Goal: Information Seeking & Learning: Learn about a topic

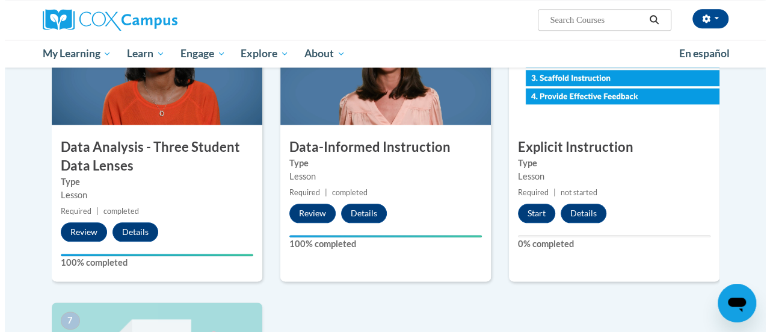
scroll to position [607, 0]
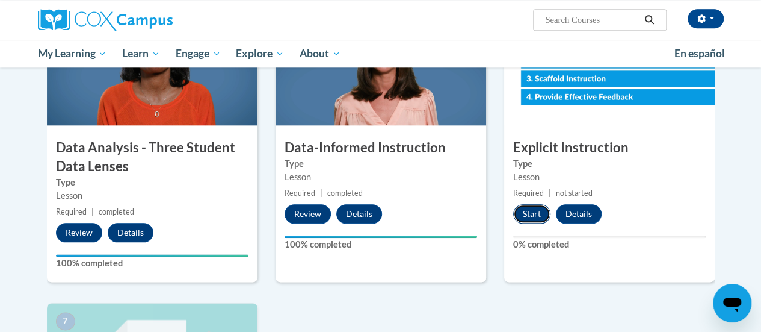
click at [524, 211] on button "Start" at bounding box center [531, 213] width 37 height 19
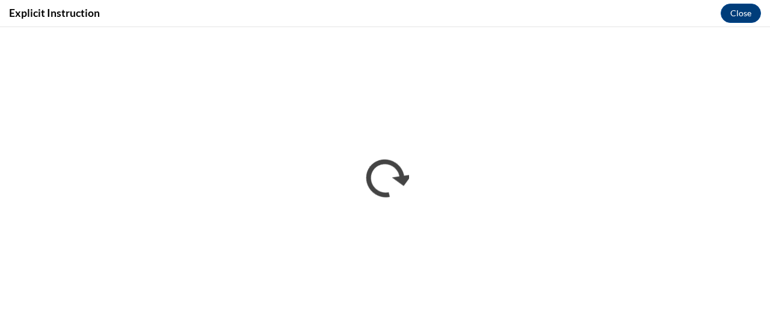
scroll to position [0, 0]
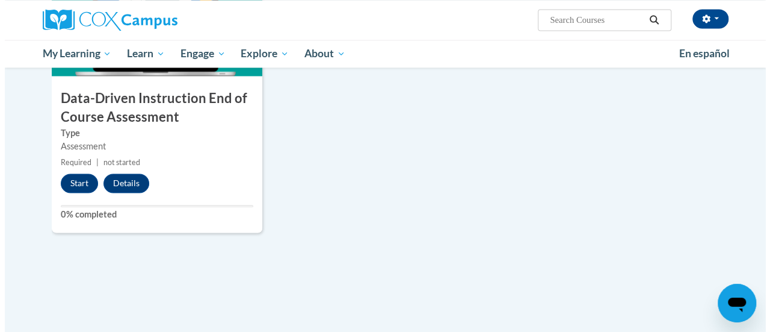
scroll to position [958, 0]
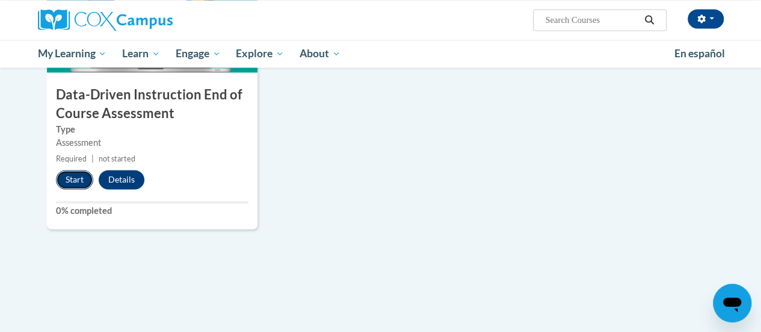
click at [73, 175] on button "Start" at bounding box center [74, 179] width 37 height 19
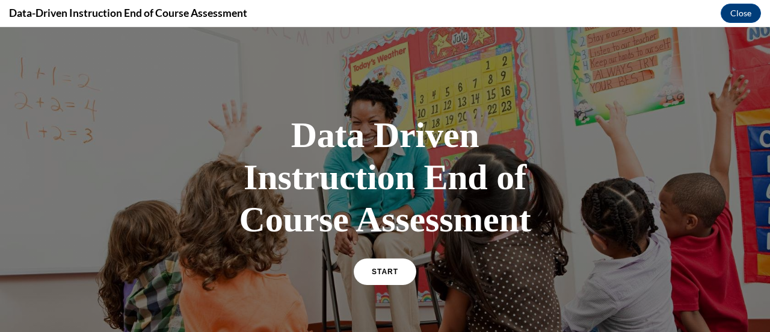
scroll to position [0, 0]
click at [378, 279] on link "START" at bounding box center [385, 272] width 66 height 28
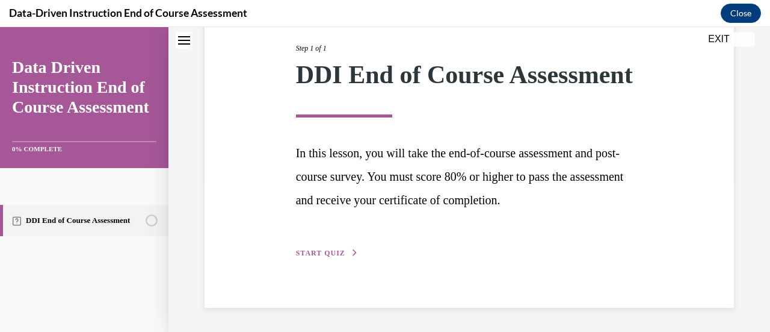
scroll to position [177, 0]
click at [320, 251] on span "START QUIZ" at bounding box center [320, 253] width 49 height 8
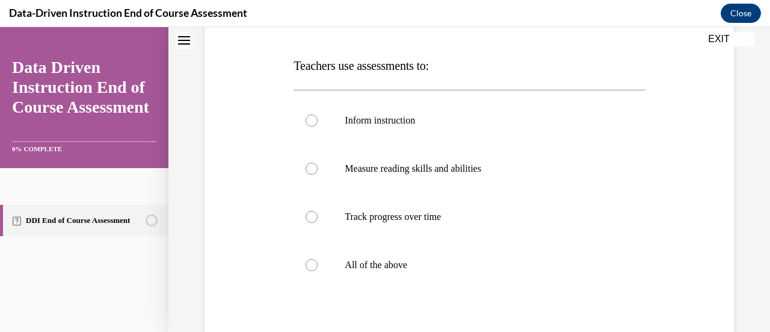
scroll to position [179, 0]
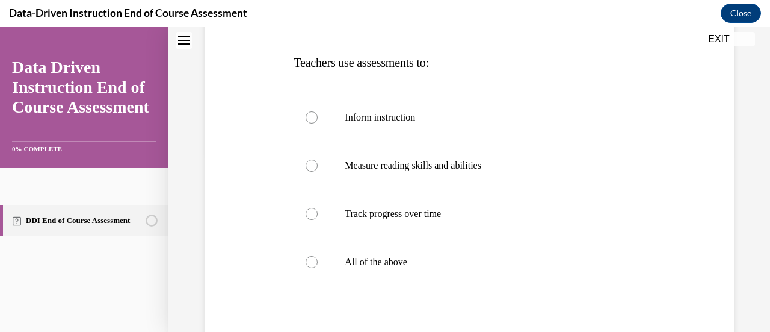
click at [320, 251] on label "All of the above" at bounding box center [469, 262] width 351 height 48
click at [318, 256] on input "All of the above" at bounding box center [312, 262] width 12 height 12
radio input "true"
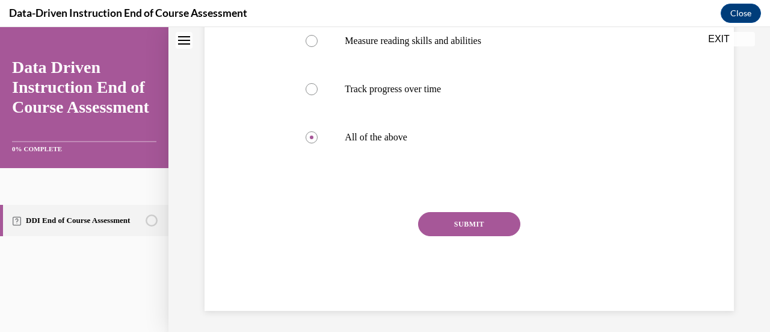
scroll to position [306, 0]
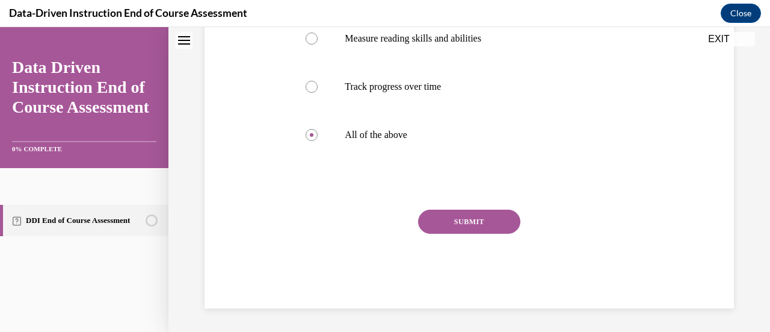
click at [443, 221] on button "SUBMIT" at bounding box center [469, 221] width 102 height 24
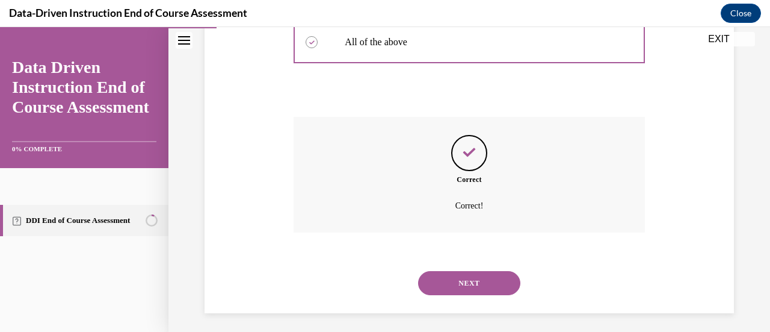
scroll to position [403, 0]
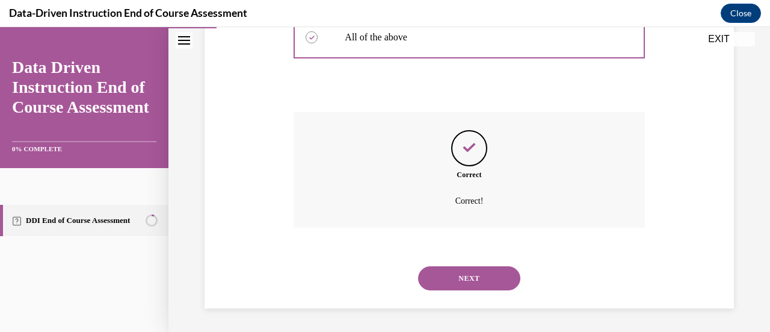
click at [464, 275] on button "NEXT" at bounding box center [469, 278] width 102 height 24
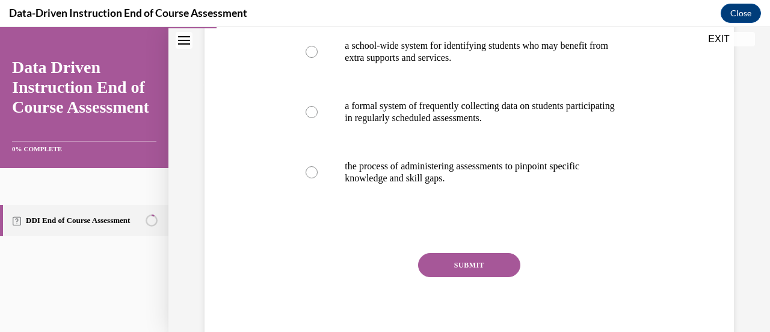
scroll to position [252, 0]
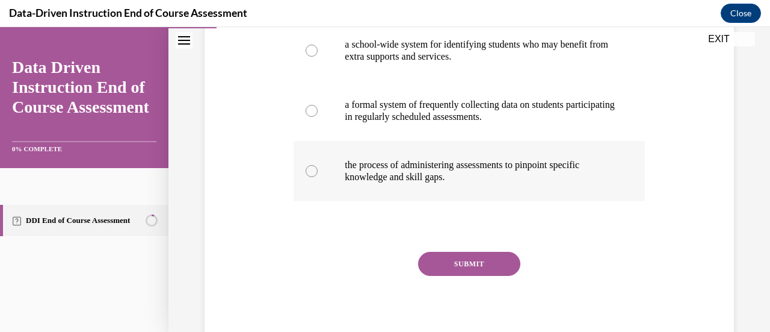
click at [468, 164] on p "the process of administering assessments to pinpoint specific knowledge and ski…" at bounding box center [480, 171] width 270 height 24
click at [318, 165] on input "the process of administering assessments to pinpoint specific knowledge and ski…" at bounding box center [312, 171] width 12 height 12
radio input "true"
click at [453, 257] on button "SUBMIT" at bounding box center [469, 264] width 102 height 24
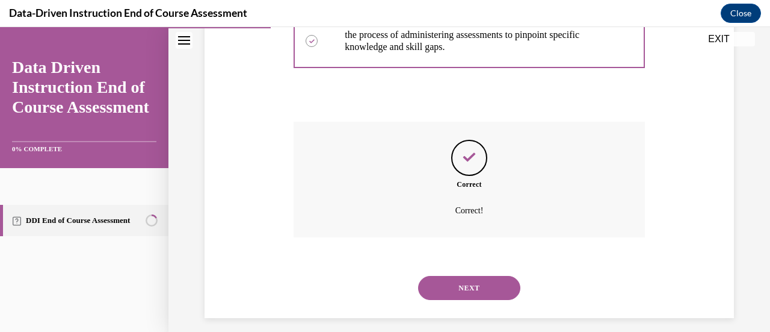
scroll to position [391, 0]
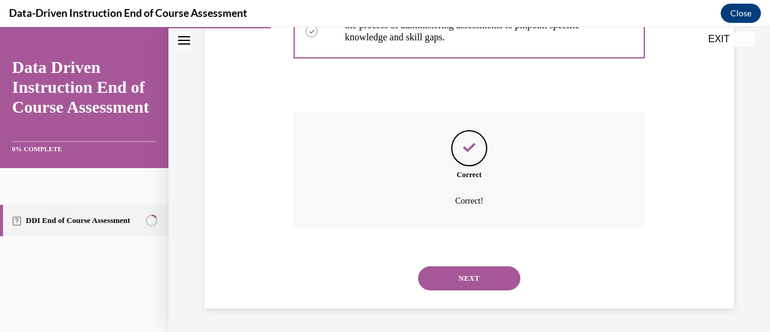
click at [456, 277] on button "NEXT" at bounding box center [469, 278] width 102 height 24
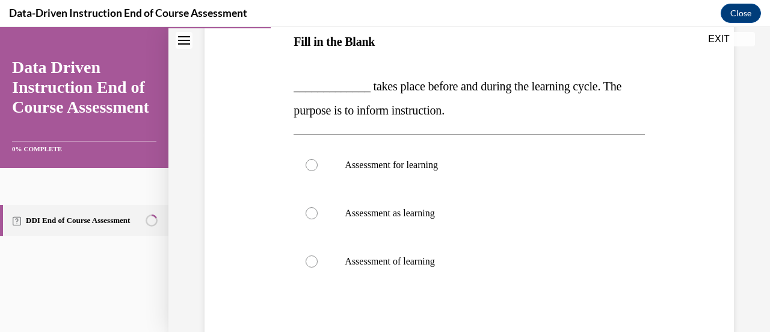
scroll to position [203, 0]
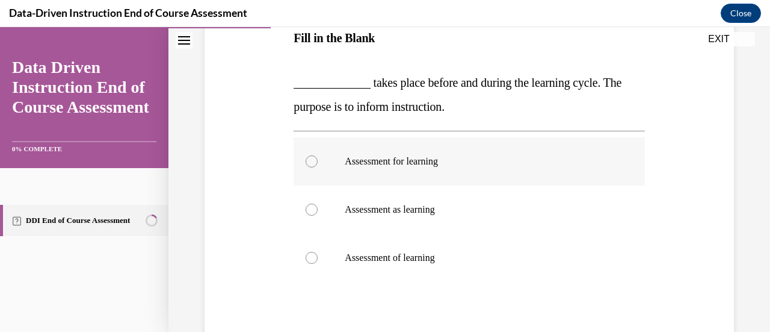
click at [424, 156] on p "Assessment for learning" at bounding box center [480, 161] width 270 height 12
click at [318, 156] on input "Assessment for learning" at bounding box center [312, 161] width 12 height 12
radio input "true"
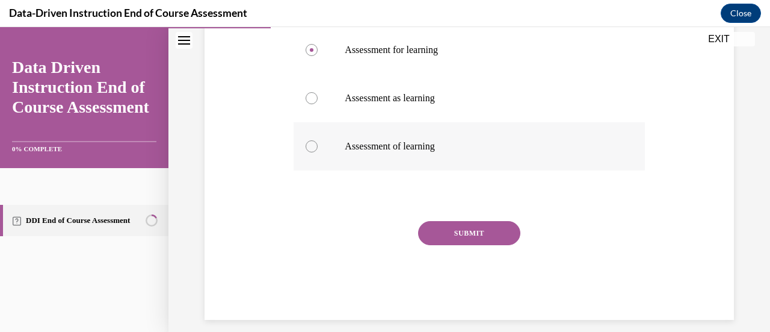
scroll to position [326, 0]
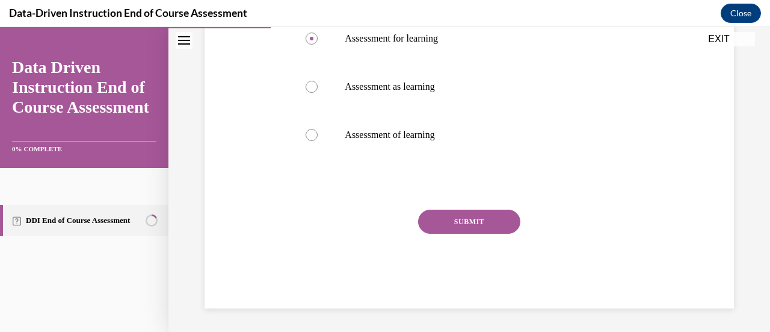
click at [482, 220] on button "SUBMIT" at bounding box center [469, 221] width 102 height 24
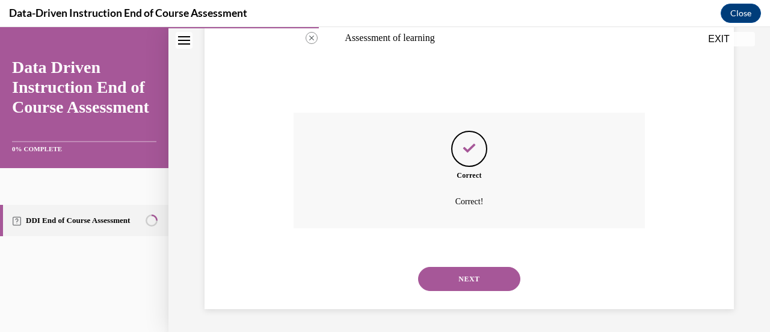
scroll to position [424, 0]
click at [472, 276] on button "NEXT" at bounding box center [469, 278] width 102 height 24
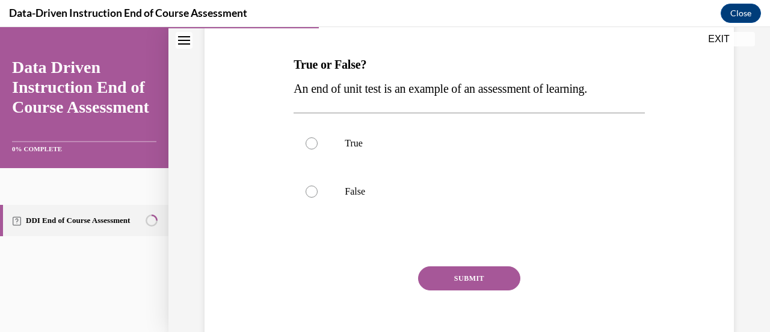
scroll to position [178, 0]
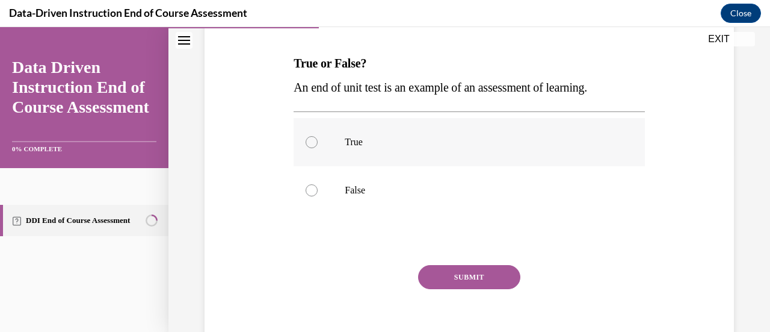
click at [350, 133] on label "True" at bounding box center [469, 142] width 351 height 48
click at [318, 136] on input "True" at bounding box center [312, 142] width 12 height 12
radio input "true"
click at [455, 276] on button "SUBMIT" at bounding box center [469, 277] width 102 height 24
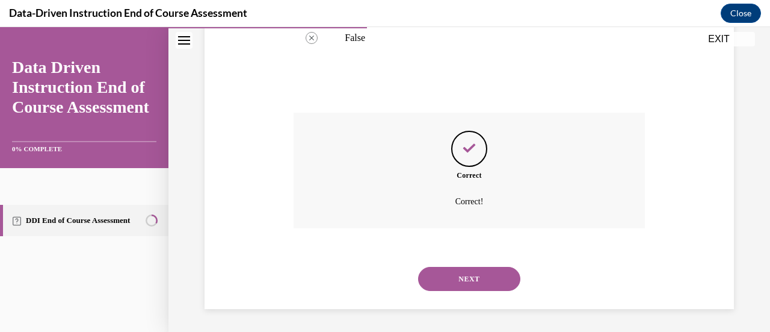
scroll to position [331, 0]
click at [461, 279] on button "NEXT" at bounding box center [469, 278] width 102 height 24
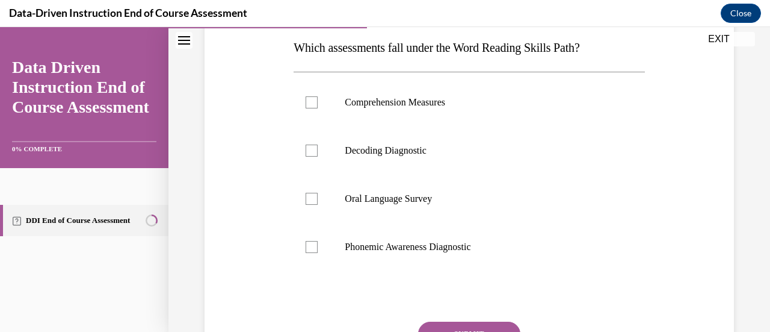
scroll to position [194, 0]
click at [427, 158] on label "Decoding Diagnostic" at bounding box center [469, 150] width 351 height 48
click at [318, 156] on input "Decoding Diagnostic" at bounding box center [312, 150] width 12 height 12
checkbox input "true"
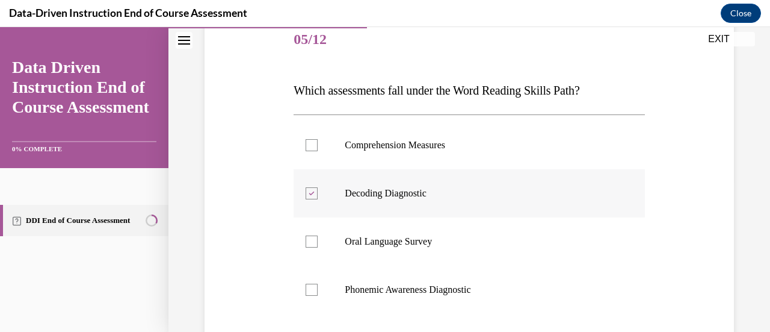
scroll to position [150, 0]
click at [389, 286] on p "Phonemic Awareness Diagnostic" at bounding box center [480, 290] width 270 height 12
click at [318, 286] on input "Phonemic Awareness Diagnostic" at bounding box center [312, 290] width 12 height 12
click at [389, 286] on p "Phonemic Awareness Diagnostic" at bounding box center [480, 290] width 270 height 12
click at [318, 286] on input "Phonemic Awareness Diagnostic" at bounding box center [312, 290] width 12 height 12
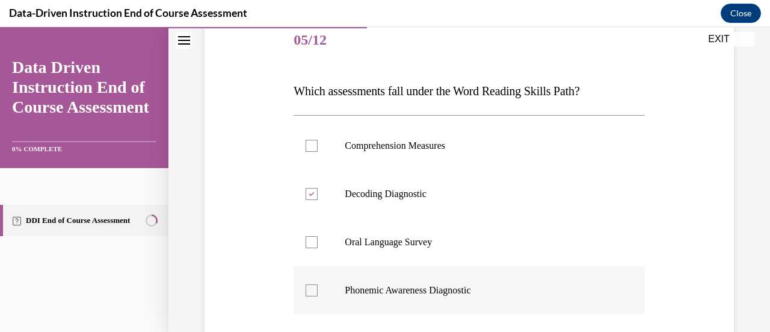
click at [312, 288] on div at bounding box center [312, 290] width 12 height 12
click at [312, 288] on input "Phonemic Awareness Diagnostic" at bounding box center [312, 290] width 12 height 12
checkbox input "true"
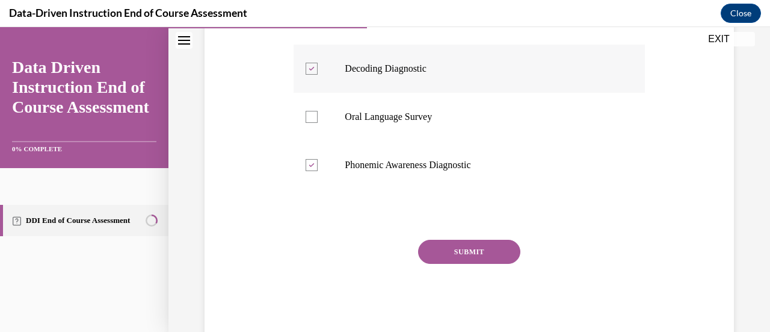
scroll to position [306, 0]
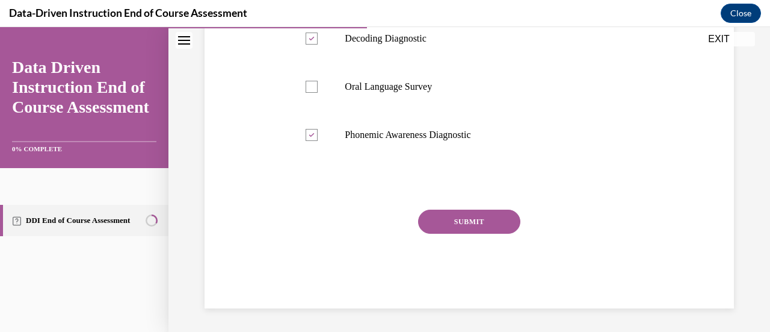
click at [480, 223] on button "SUBMIT" at bounding box center [469, 221] width 102 height 24
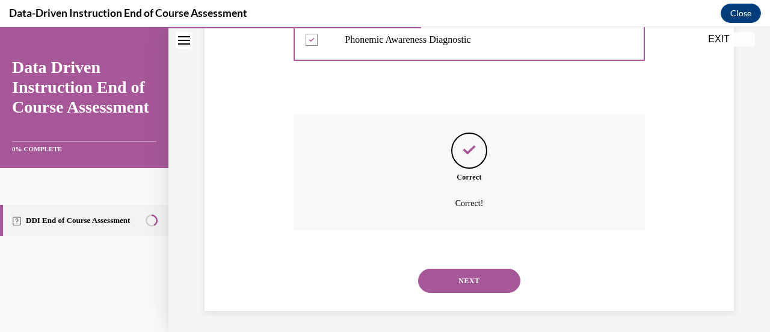
scroll to position [403, 0]
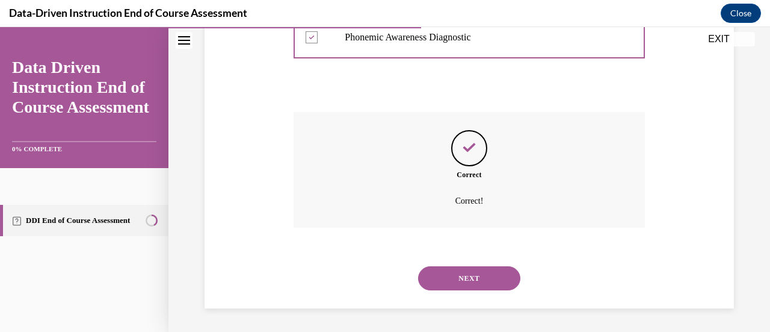
click at [463, 278] on button "NEXT" at bounding box center [469, 278] width 102 height 24
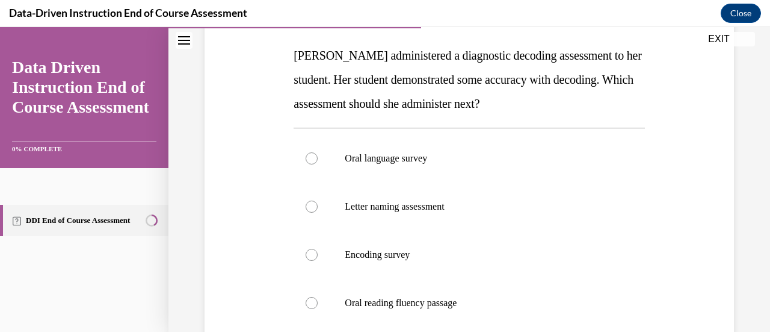
scroll to position [189, 0]
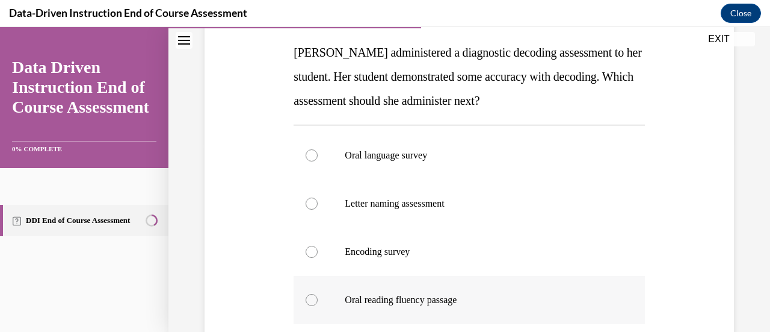
click at [444, 300] on p "Oral reading fluency passage" at bounding box center [480, 300] width 270 height 12
click at [318, 300] on input "Oral reading fluency passage" at bounding box center [312, 300] width 12 height 12
radio input "true"
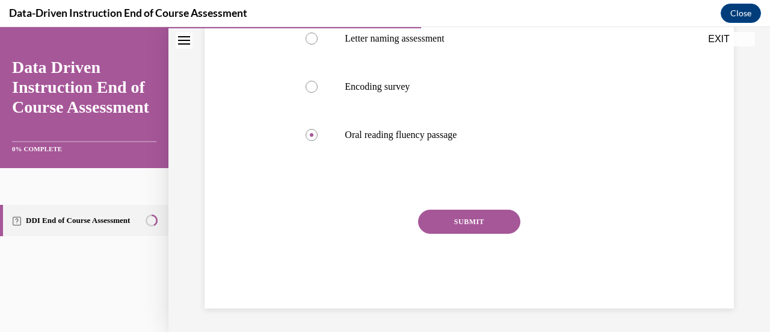
click at [460, 220] on button "SUBMIT" at bounding box center [469, 221] width 102 height 24
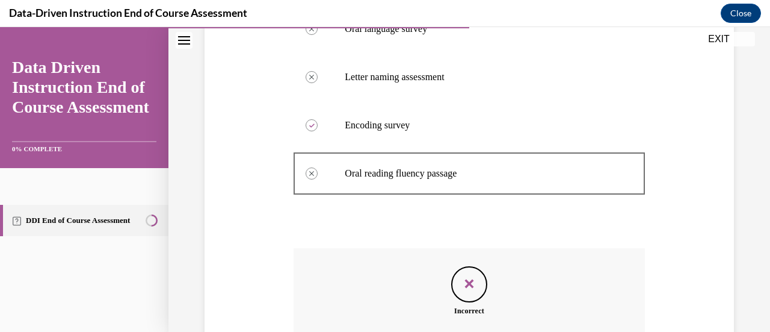
scroll to position [451, 0]
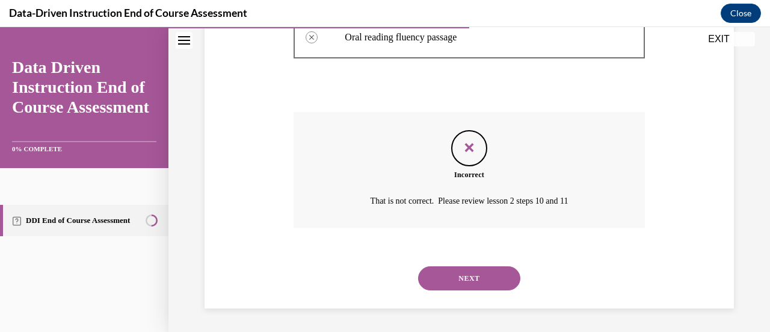
click at [468, 282] on button "NEXT" at bounding box center [469, 278] width 102 height 24
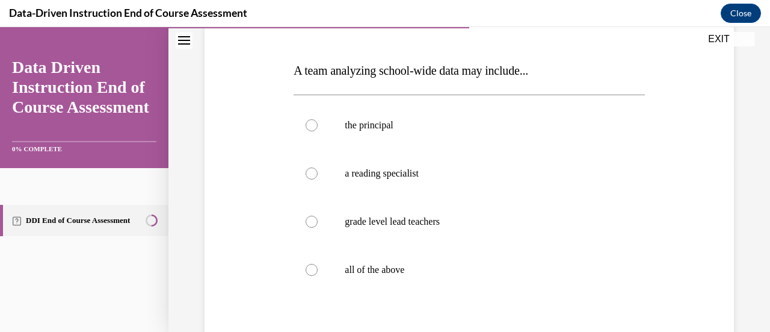
scroll to position [173, 0]
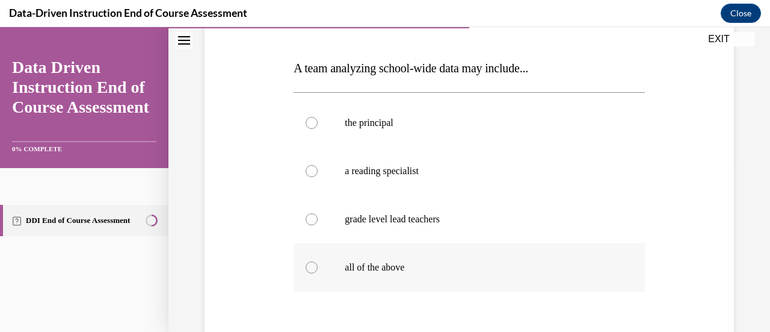
click at [386, 265] on p "all of the above" at bounding box center [480, 267] width 270 height 12
click at [318, 265] on input "all of the above" at bounding box center [312, 267] width 12 height 12
radio input "true"
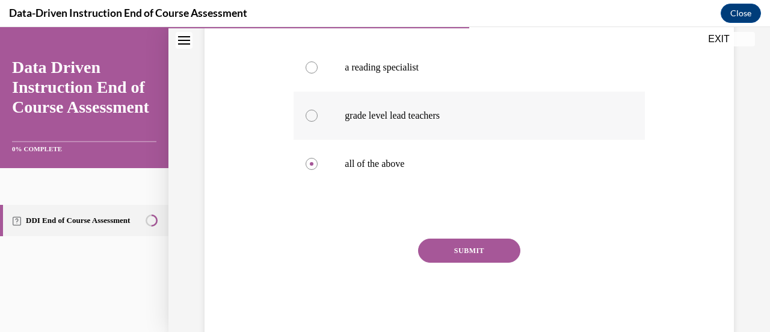
scroll to position [281, 0]
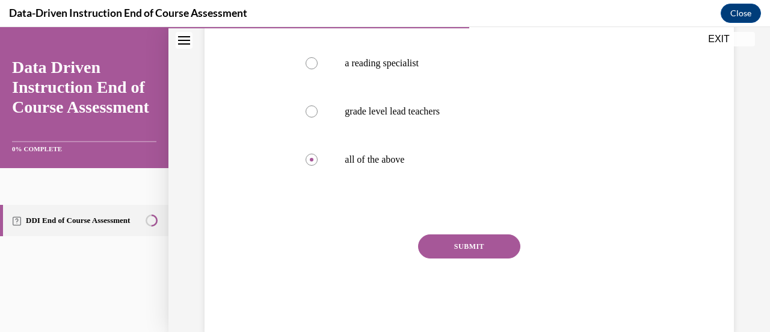
click at [483, 238] on button "SUBMIT" at bounding box center [469, 246] width 102 height 24
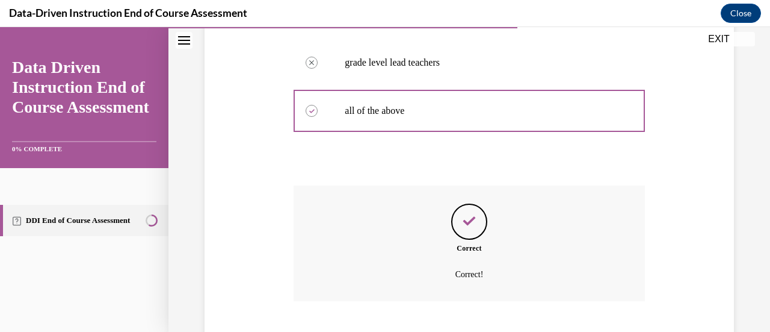
scroll to position [403, 0]
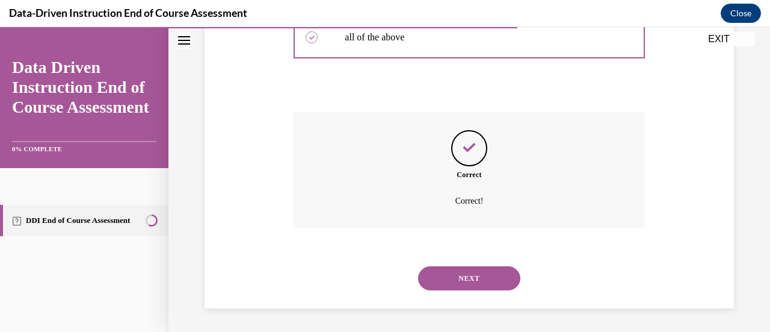
click at [469, 278] on button "NEXT" at bounding box center [469, 278] width 102 height 24
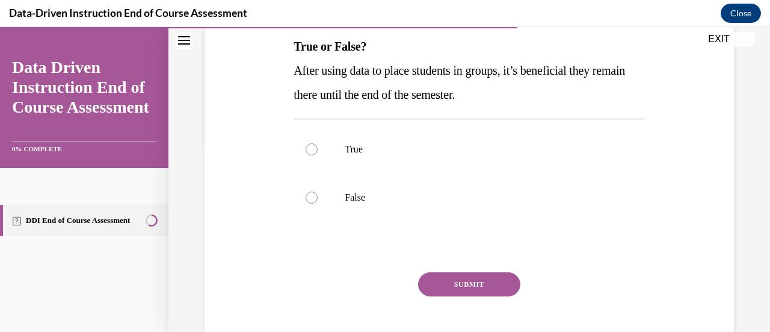
scroll to position [196, 0]
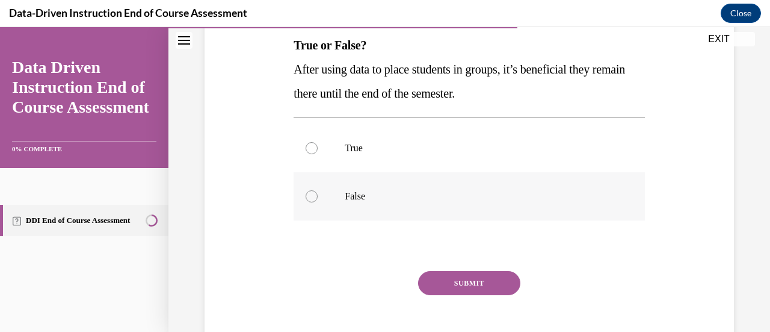
click at [353, 188] on label "False" at bounding box center [469, 196] width 351 height 48
click at [318, 190] on input "False" at bounding box center [312, 196] width 12 height 12
radio input "true"
click at [474, 285] on button "SUBMIT" at bounding box center [469, 283] width 102 height 24
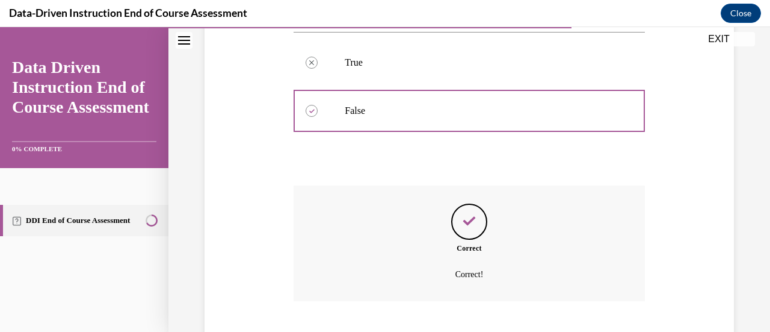
scroll to position [355, 0]
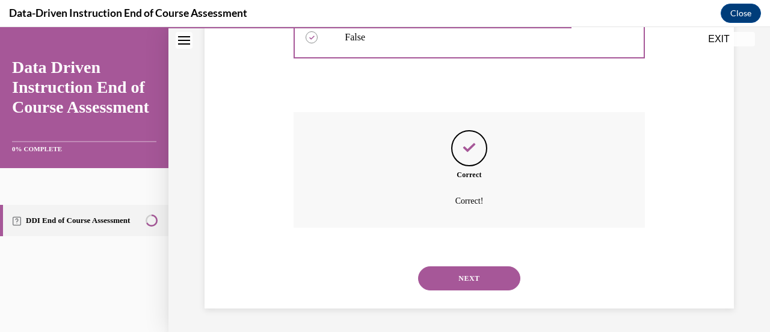
click at [474, 285] on button "NEXT" at bounding box center [469, 278] width 102 height 24
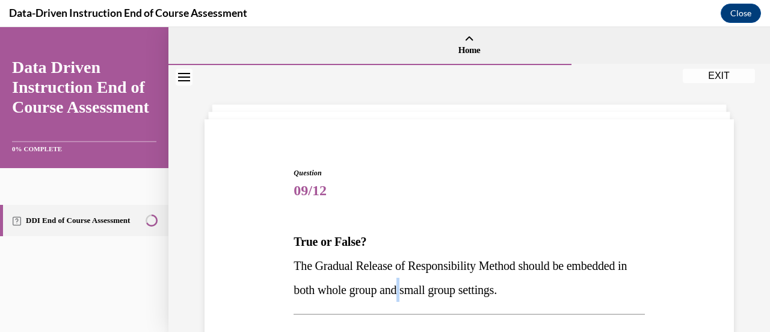
click at [474, 285] on span "The Gradual Release of Responsibility Method should be embedded in both whole g…" at bounding box center [460, 277] width 333 height 37
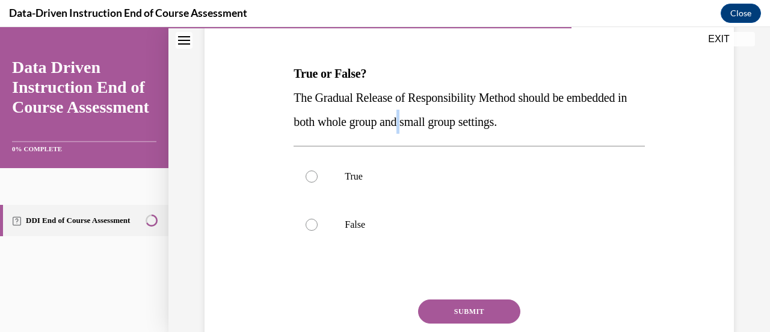
scroll to position [169, 0]
click at [318, 174] on label "True" at bounding box center [469, 176] width 351 height 48
click at [318, 174] on input "True" at bounding box center [312, 176] width 12 height 12
radio input "true"
click at [439, 302] on button "SUBMIT" at bounding box center [469, 311] width 102 height 24
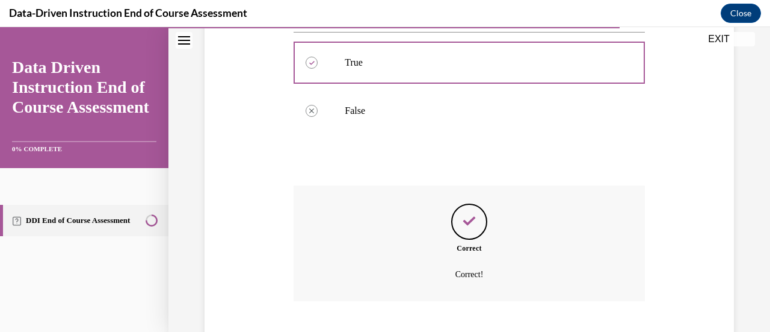
scroll to position [355, 0]
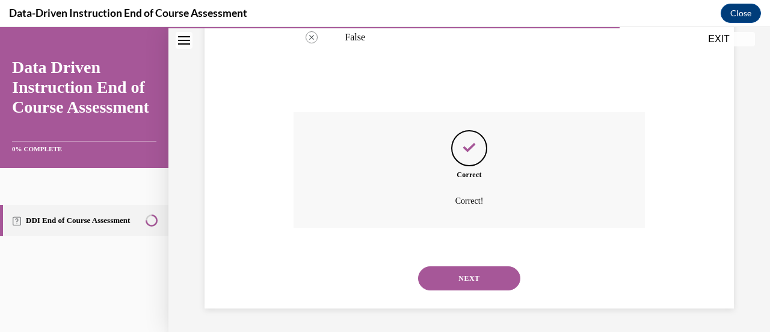
click at [454, 280] on button "NEXT" at bounding box center [469, 278] width 102 height 24
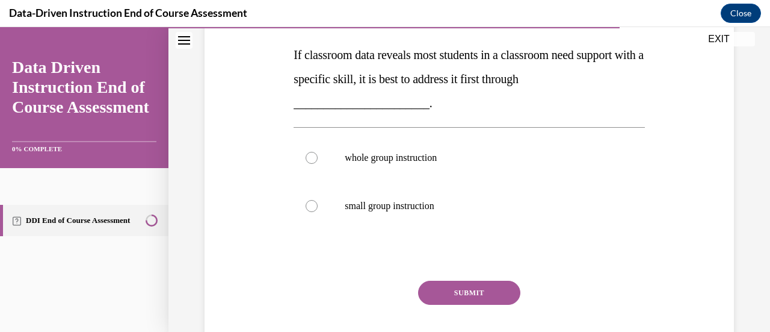
scroll to position [258, 0]
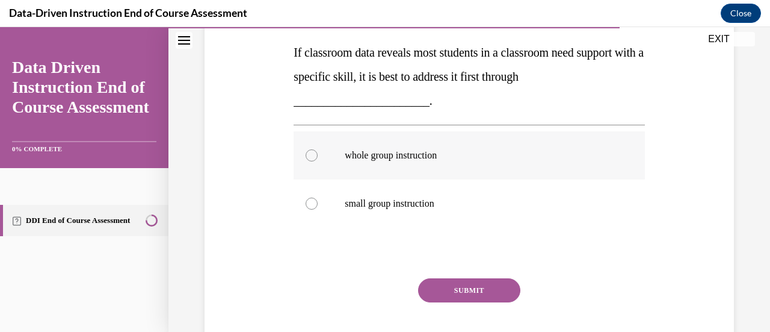
click at [439, 153] on p "whole group instruction" at bounding box center [480, 155] width 270 height 12
click at [318, 153] on input "whole group instruction" at bounding box center [312, 155] width 12 height 12
radio input "true"
click at [482, 293] on button "SUBMIT" at bounding box center [469, 290] width 102 height 24
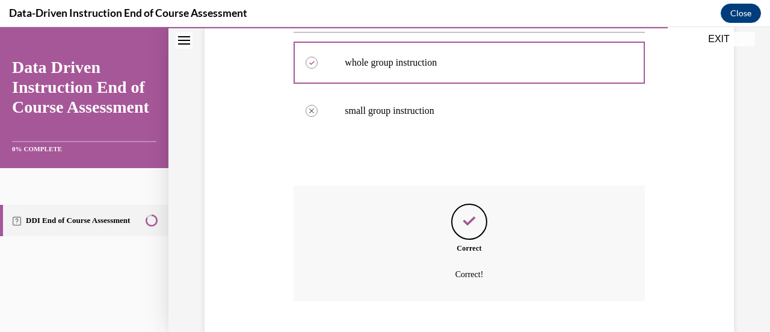
scroll to position [424, 0]
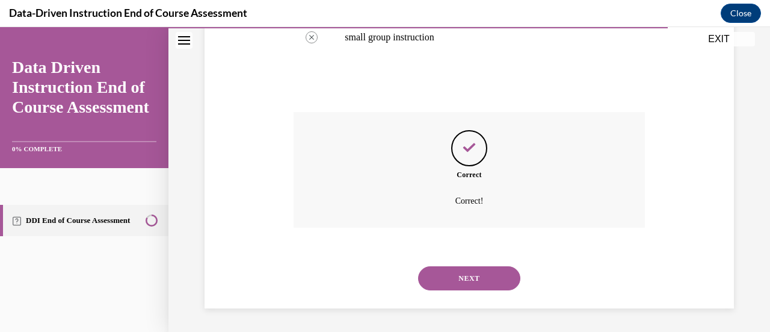
click at [485, 267] on button "NEXT" at bounding box center [469, 278] width 102 height 24
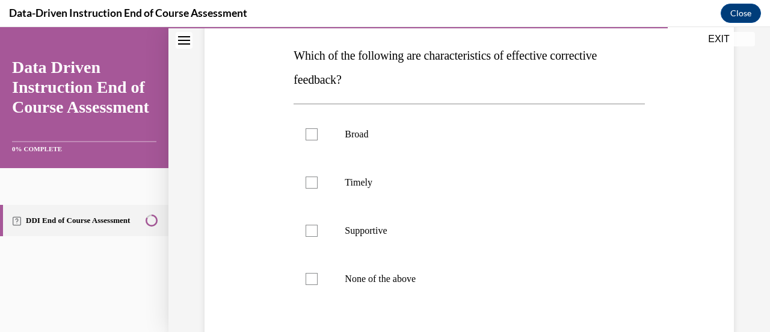
scroll to position [185, 0]
click at [362, 178] on p "Timely" at bounding box center [480, 183] width 270 height 12
click at [318, 178] on input "Timely" at bounding box center [312, 183] width 12 height 12
checkbox input "true"
click at [370, 228] on p "Supportive" at bounding box center [480, 231] width 270 height 12
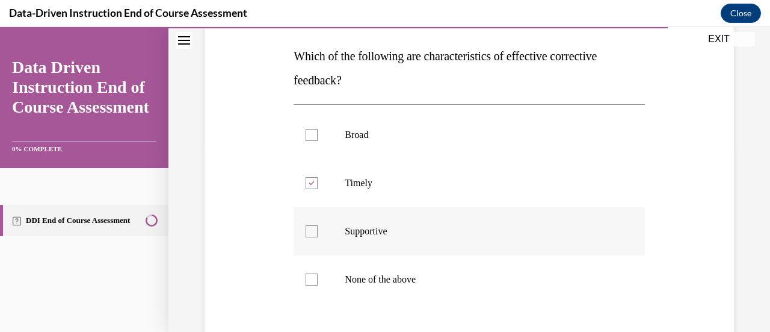
click at [318, 228] on input "Supportive" at bounding box center [312, 231] width 12 height 12
checkbox input "true"
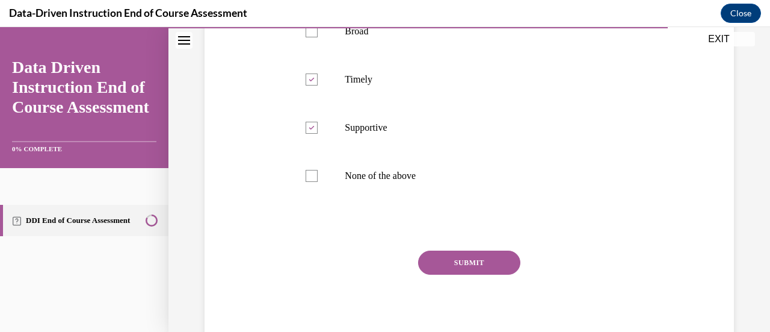
click at [445, 259] on button "SUBMIT" at bounding box center [469, 262] width 102 height 24
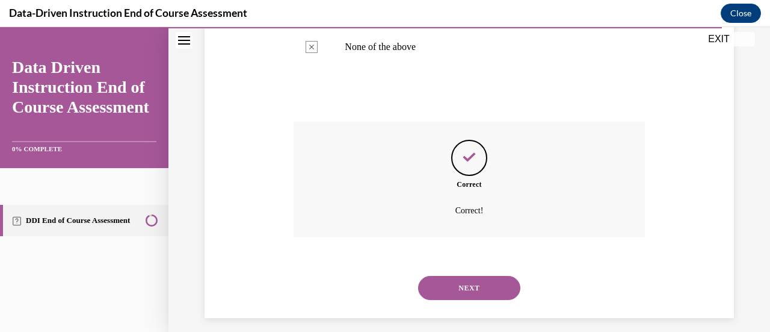
scroll to position [427, 0]
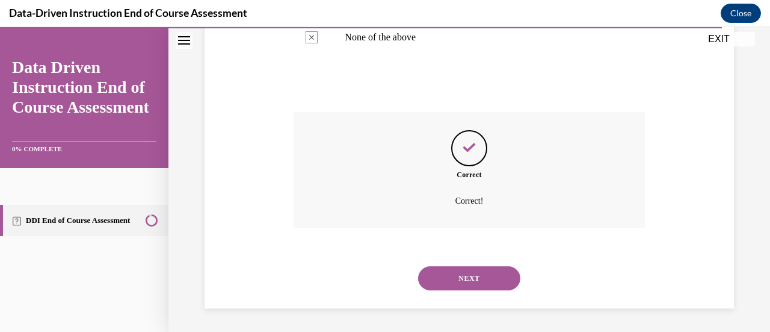
click at [460, 276] on button "NEXT" at bounding box center [469, 278] width 102 height 24
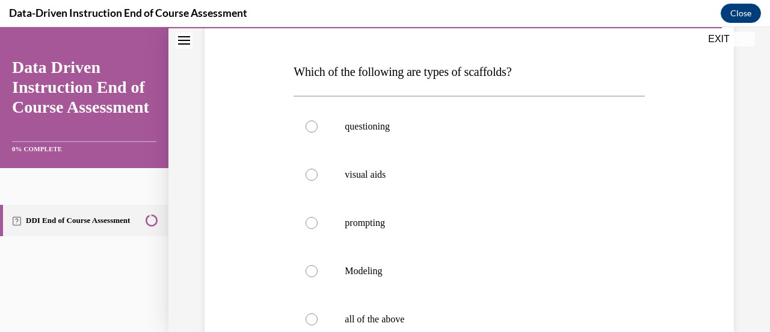
scroll to position [170, 0]
click at [460, 276] on label "Modeling" at bounding box center [469, 270] width 351 height 48
click at [318, 276] on input "Modeling" at bounding box center [312, 270] width 12 height 12
radio input "true"
click at [347, 221] on p "prompting" at bounding box center [480, 222] width 270 height 12
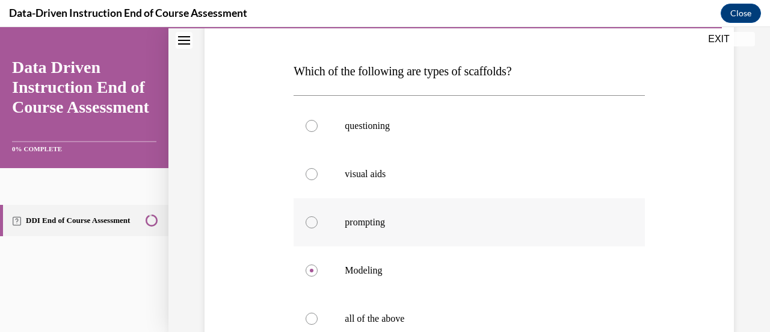
click at [318, 221] on input "prompting" at bounding box center [312, 222] width 12 height 12
radio input "true"
click at [359, 170] on p "visual aids" at bounding box center [480, 174] width 270 height 12
click at [318, 170] on input "visual aids" at bounding box center [312, 174] width 12 height 12
radio input "true"
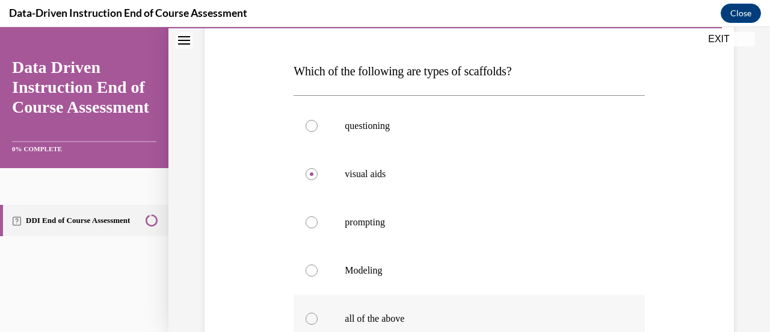
click at [358, 309] on label "all of the above" at bounding box center [469, 318] width 351 height 48
click at [318, 312] on input "all of the above" at bounding box center [312, 318] width 12 height 12
radio input "true"
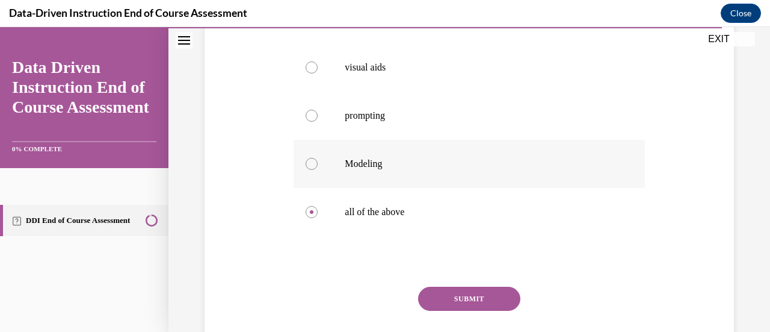
scroll to position [278, 0]
click at [489, 292] on button "SUBMIT" at bounding box center [469, 297] width 102 height 24
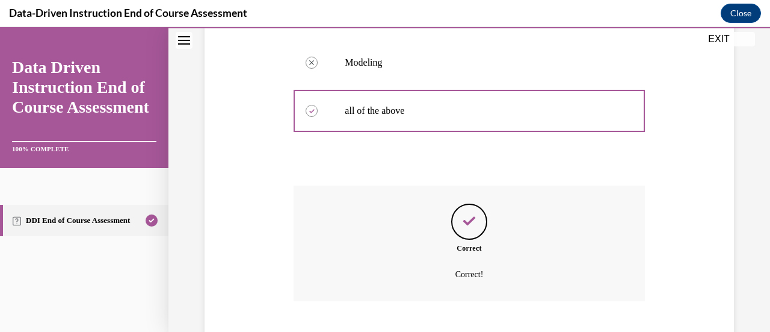
scroll to position [451, 0]
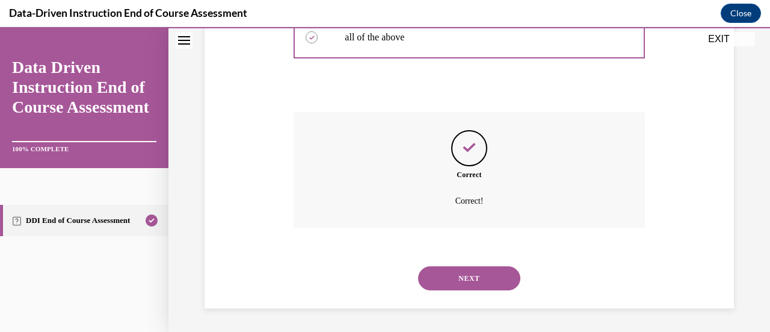
click at [485, 277] on button "NEXT" at bounding box center [469, 278] width 102 height 24
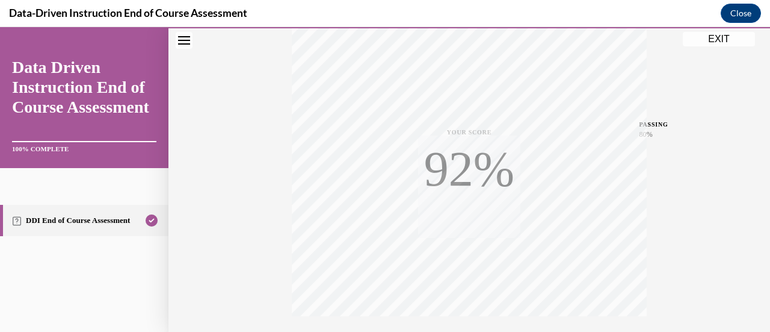
scroll to position [312, 0]
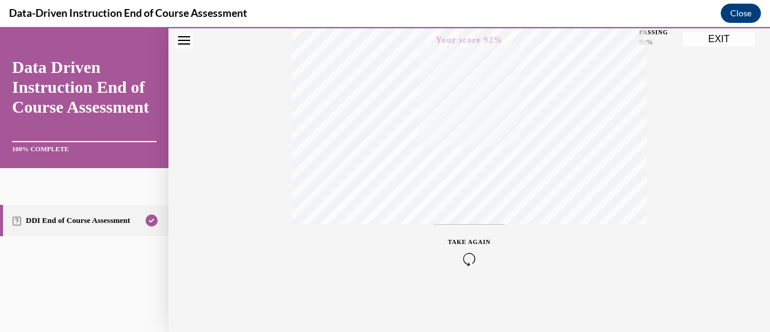
click at [485, 277] on button "TAKE AGAIN" at bounding box center [470, 251] width 72 height 54
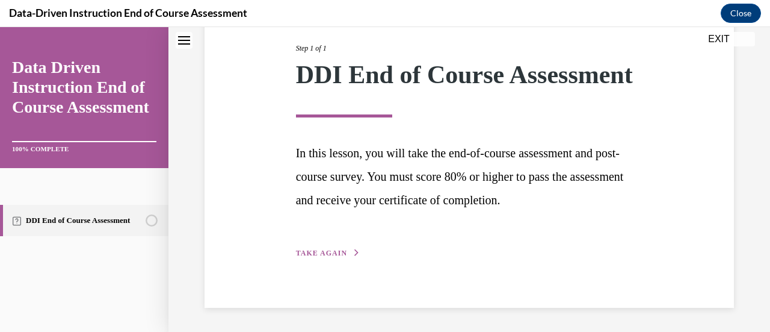
scroll to position [177, 0]
click at [720, 35] on button "EXIT" at bounding box center [719, 39] width 72 height 14
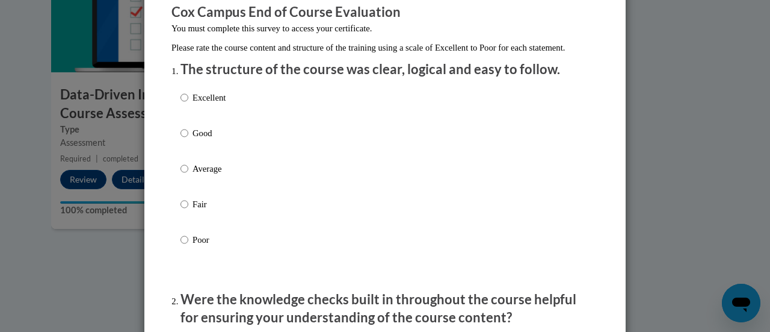
scroll to position [108, 0]
click at [181, 104] on input "Excellent" at bounding box center [185, 96] width 8 height 13
radio input "true"
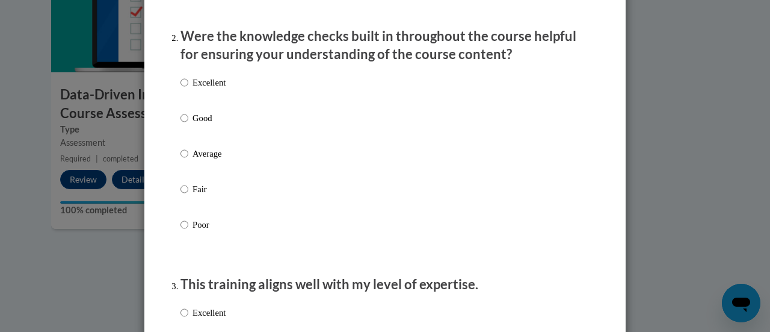
scroll to position [374, 0]
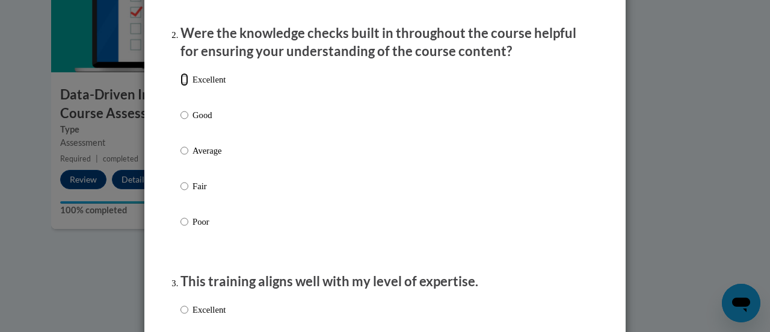
click at [181, 86] on input "Excellent" at bounding box center [185, 79] width 8 height 13
radio input "true"
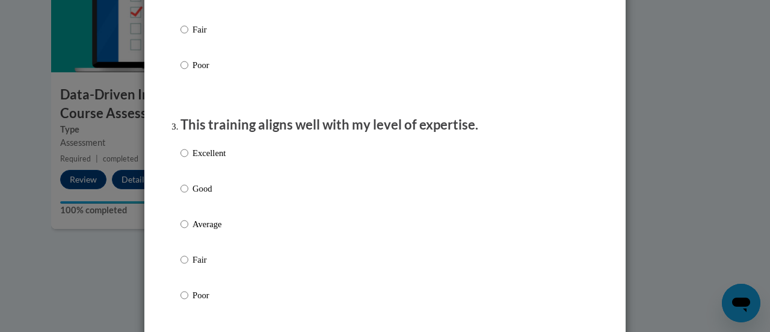
scroll to position [533, 0]
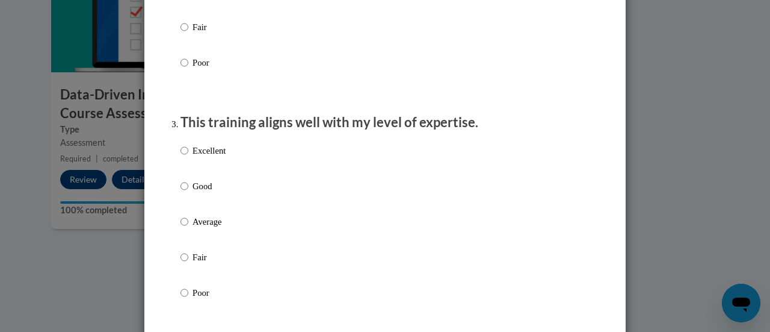
click at [184, 162] on label "Excellent" at bounding box center [203, 160] width 45 height 32
click at [184, 157] on input "Excellent" at bounding box center [185, 150] width 8 height 13
radio input "true"
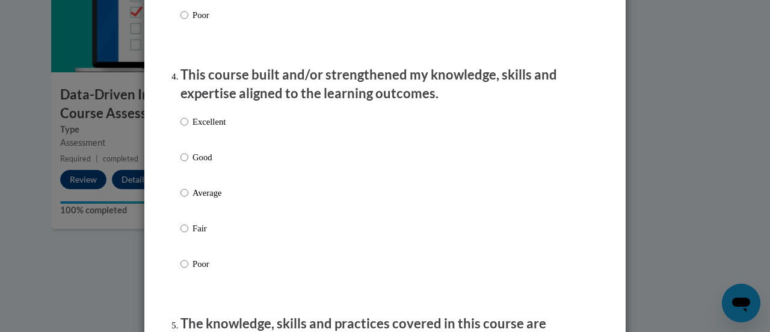
scroll to position [811, 0]
click at [181, 128] on input "Excellent" at bounding box center [185, 120] width 8 height 13
radio input "true"
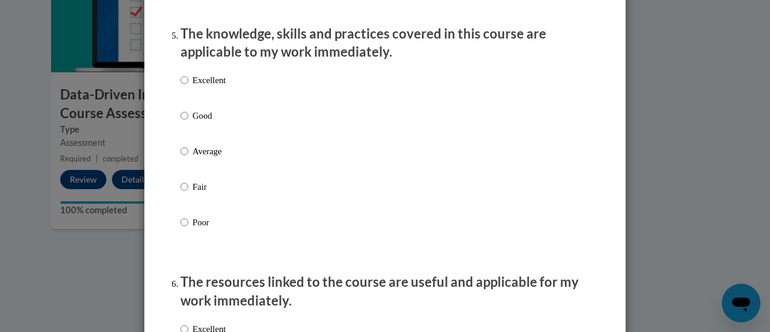
scroll to position [1101, 0]
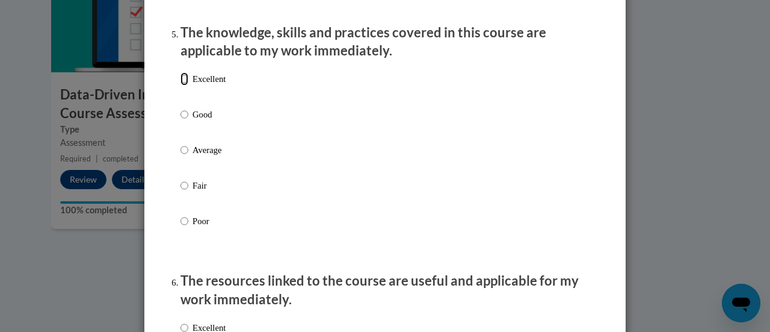
click at [181, 85] on input "Excellent" at bounding box center [185, 78] width 8 height 13
radio input "true"
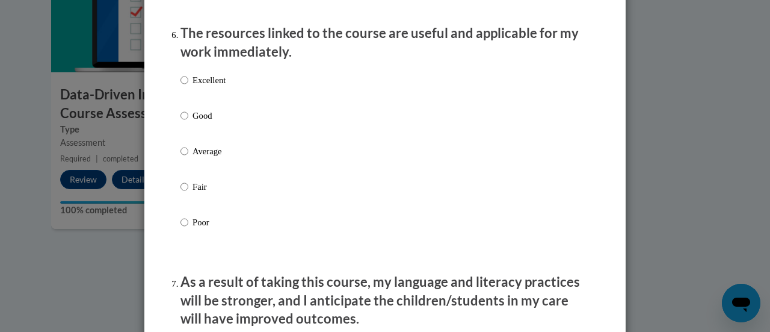
scroll to position [1354, 0]
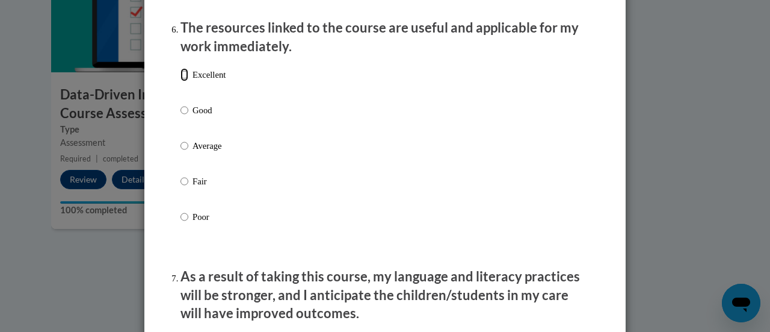
click at [181, 81] on input "Excellent" at bounding box center [185, 74] width 8 height 13
radio input "true"
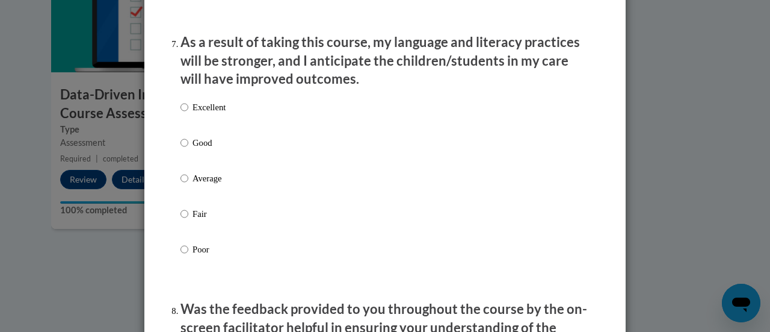
scroll to position [1589, 0]
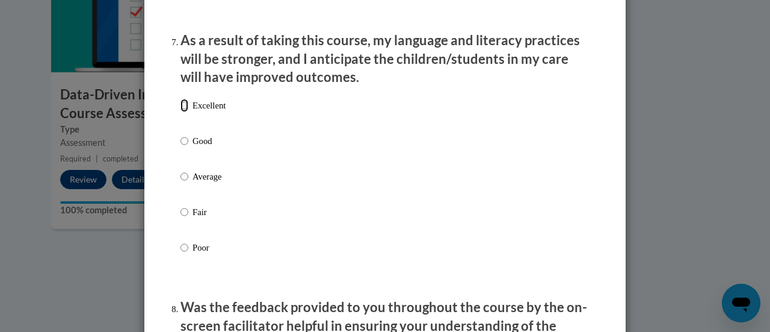
click at [181, 112] on input "Excellent" at bounding box center [185, 105] width 8 height 13
radio input "true"
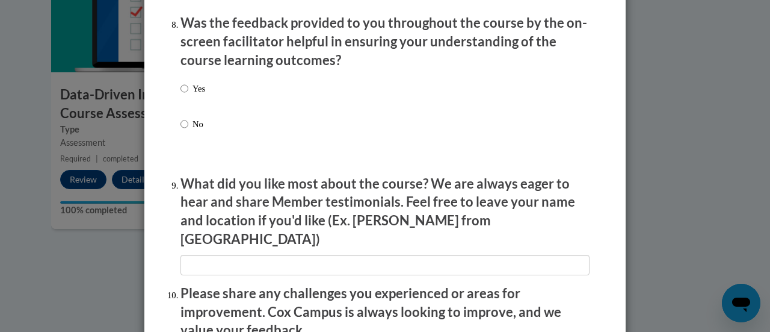
scroll to position [1877, 0]
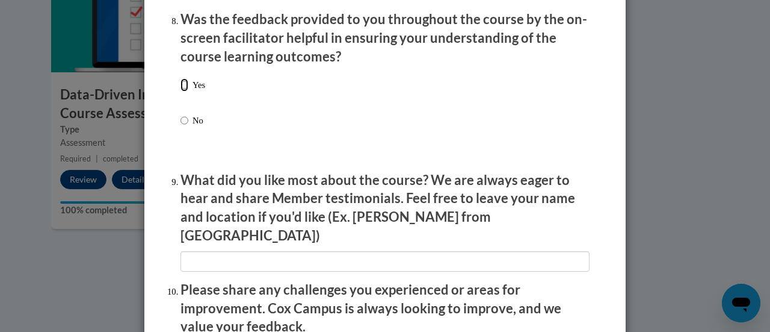
click at [182, 91] on input "Yes" at bounding box center [185, 84] width 8 height 13
radio input "true"
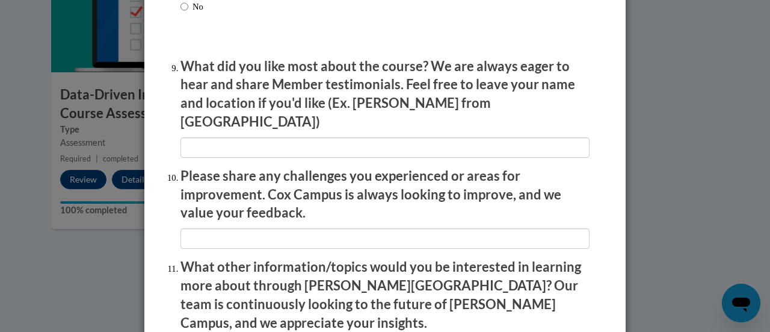
scroll to position [1991, 0]
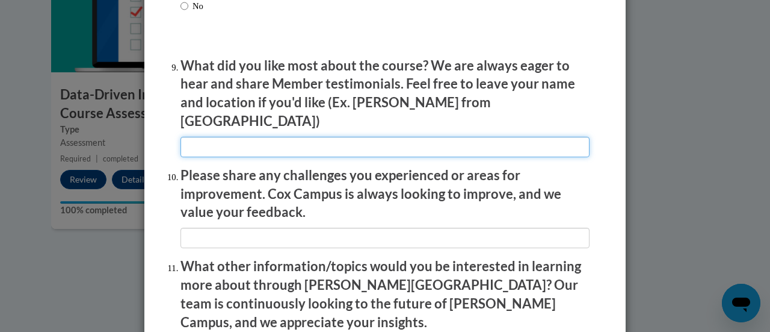
click at [301, 140] on input "textbox" at bounding box center [385, 147] width 409 height 20
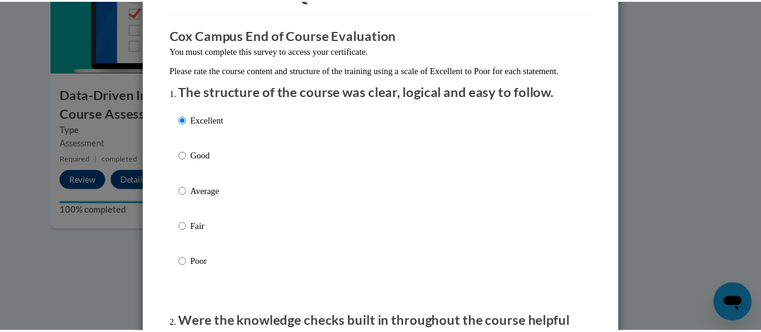
scroll to position [0, 0]
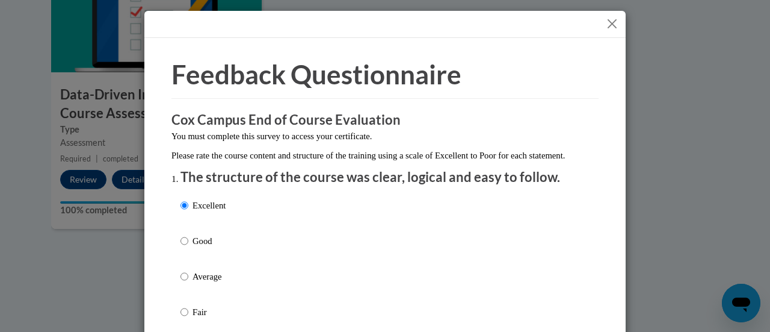
click at [610, 23] on button "Close" at bounding box center [612, 23] width 15 height 15
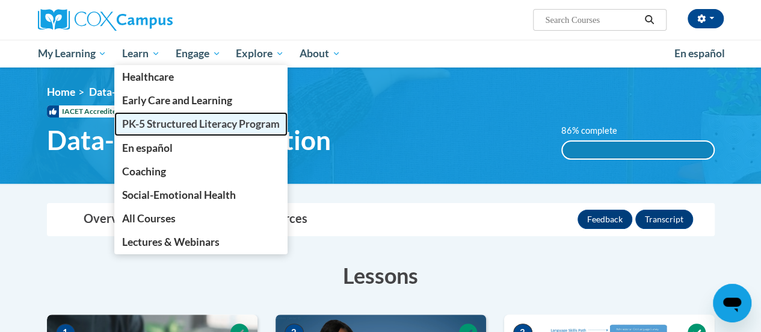
click at [152, 124] on span "PK-5 Structured Literacy Program" at bounding box center [201, 123] width 158 height 13
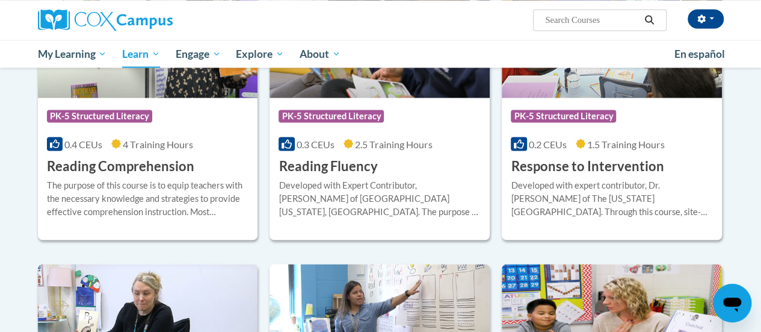
scroll to position [1126, 0]
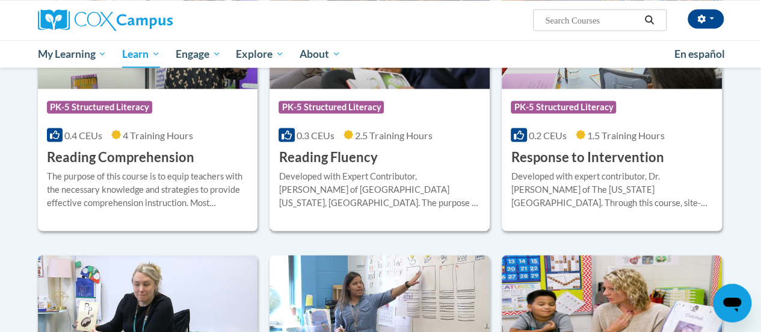
click at [413, 182] on div "Developed with Expert Contributor, Dr. Laura Rhinehart of University California…" at bounding box center [380, 189] width 202 height 40
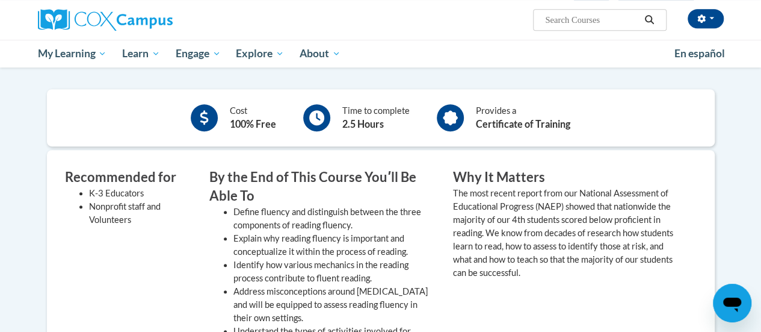
scroll to position [194, 0]
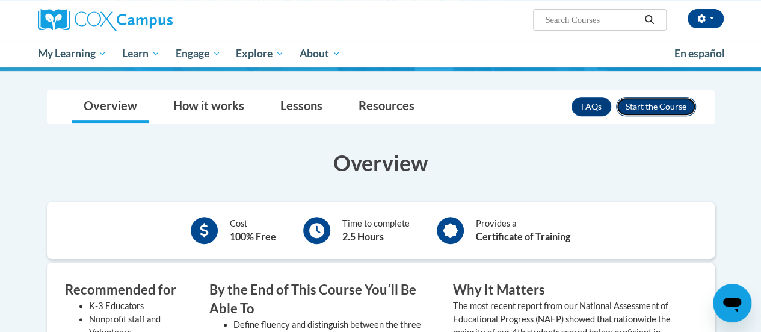
click at [654, 97] on button "Enroll" at bounding box center [656, 106] width 80 height 19
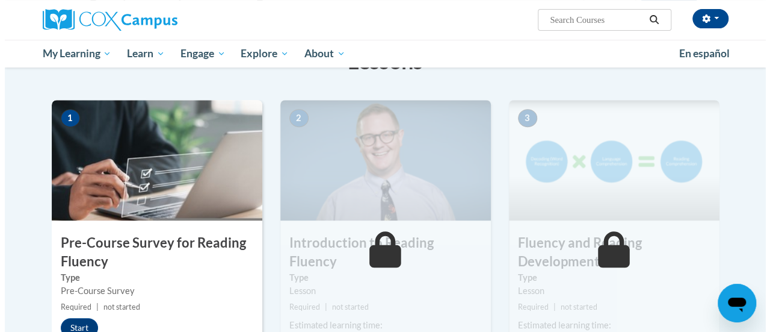
scroll to position [249, 0]
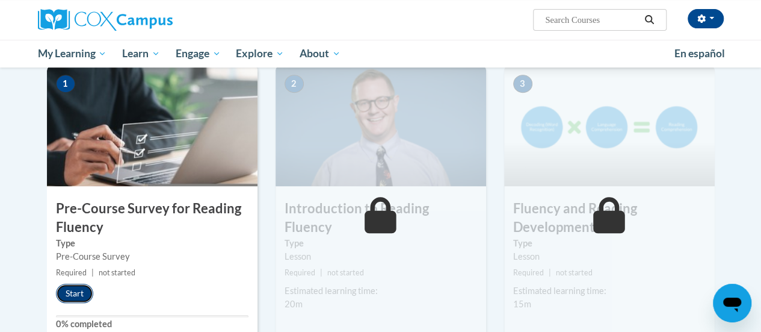
click at [79, 298] on button "Start" at bounding box center [74, 292] width 37 height 19
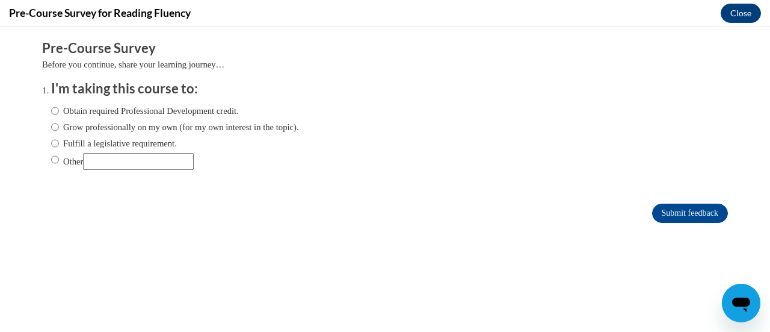
scroll to position [0, 0]
click at [51, 111] on input "Obtain required Professional Development credit." at bounding box center [55, 110] width 8 height 13
radio input "true"
click at [688, 212] on input "Submit feedback" at bounding box center [690, 212] width 76 height 19
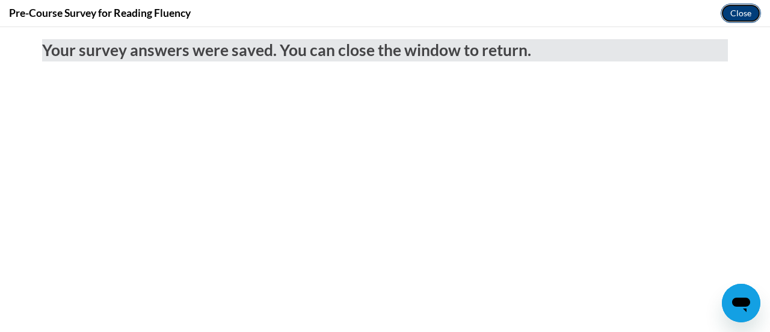
click at [747, 10] on button "Close" at bounding box center [741, 13] width 40 height 19
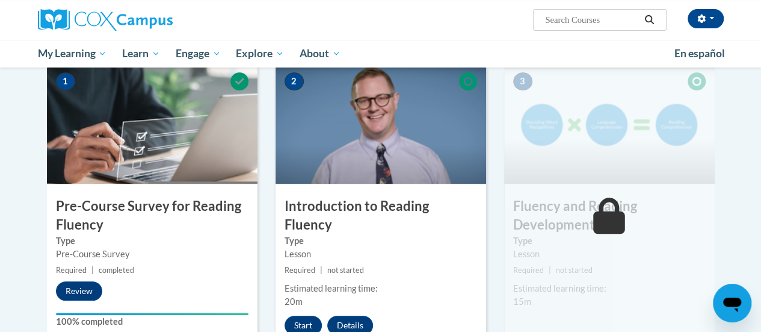
scroll to position [276, 0]
